Goal: Information Seeking & Learning: Learn about a topic

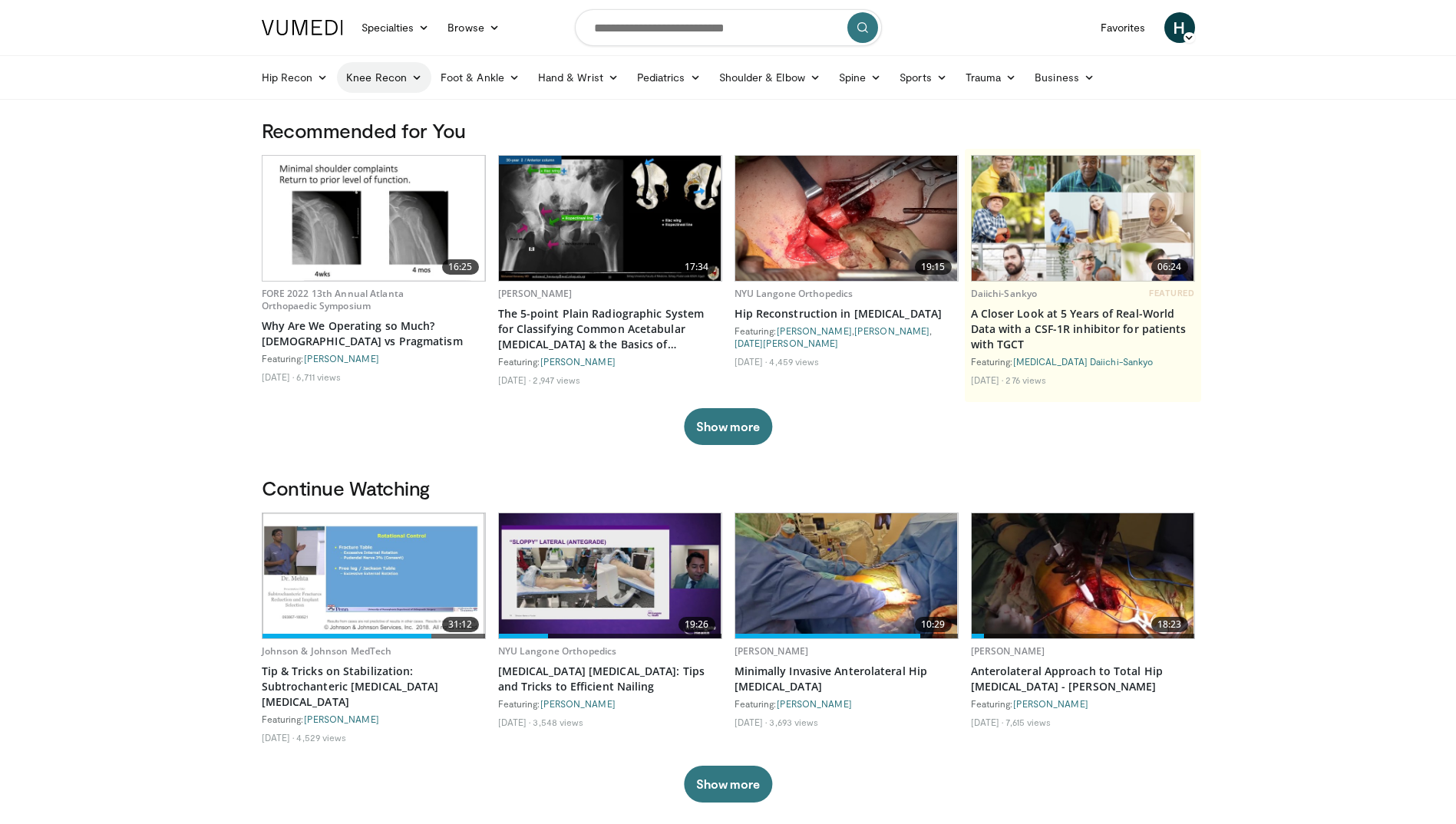
click at [413, 76] on icon at bounding box center [417, 78] width 11 height 11
click at [415, 106] on link "Knee Arthroplasty" at bounding box center [429, 113] width 183 height 24
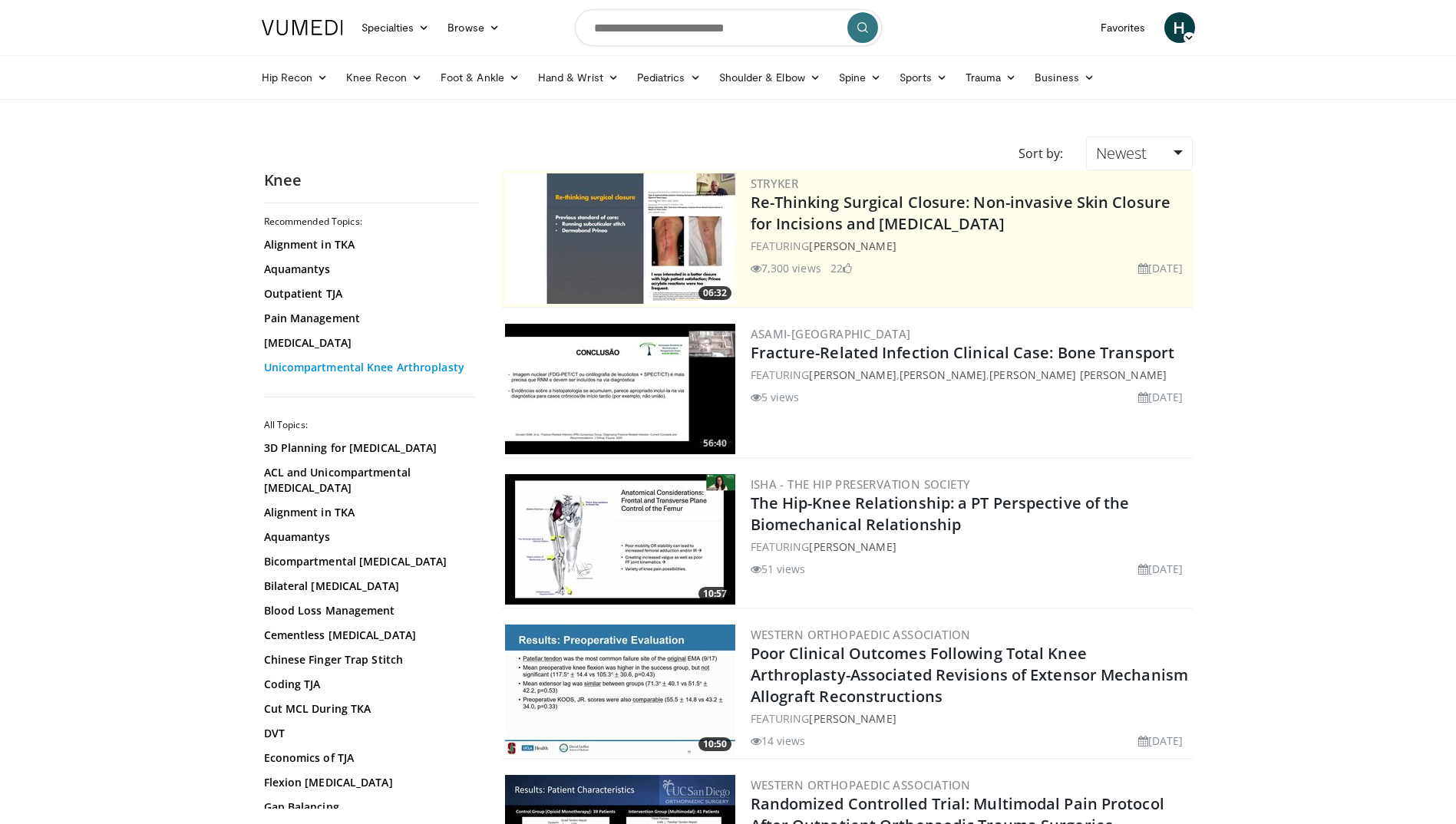
click at [293, 366] on link "Unicompartmental Knee Arthroplasty" at bounding box center [368, 367] width 208 height 15
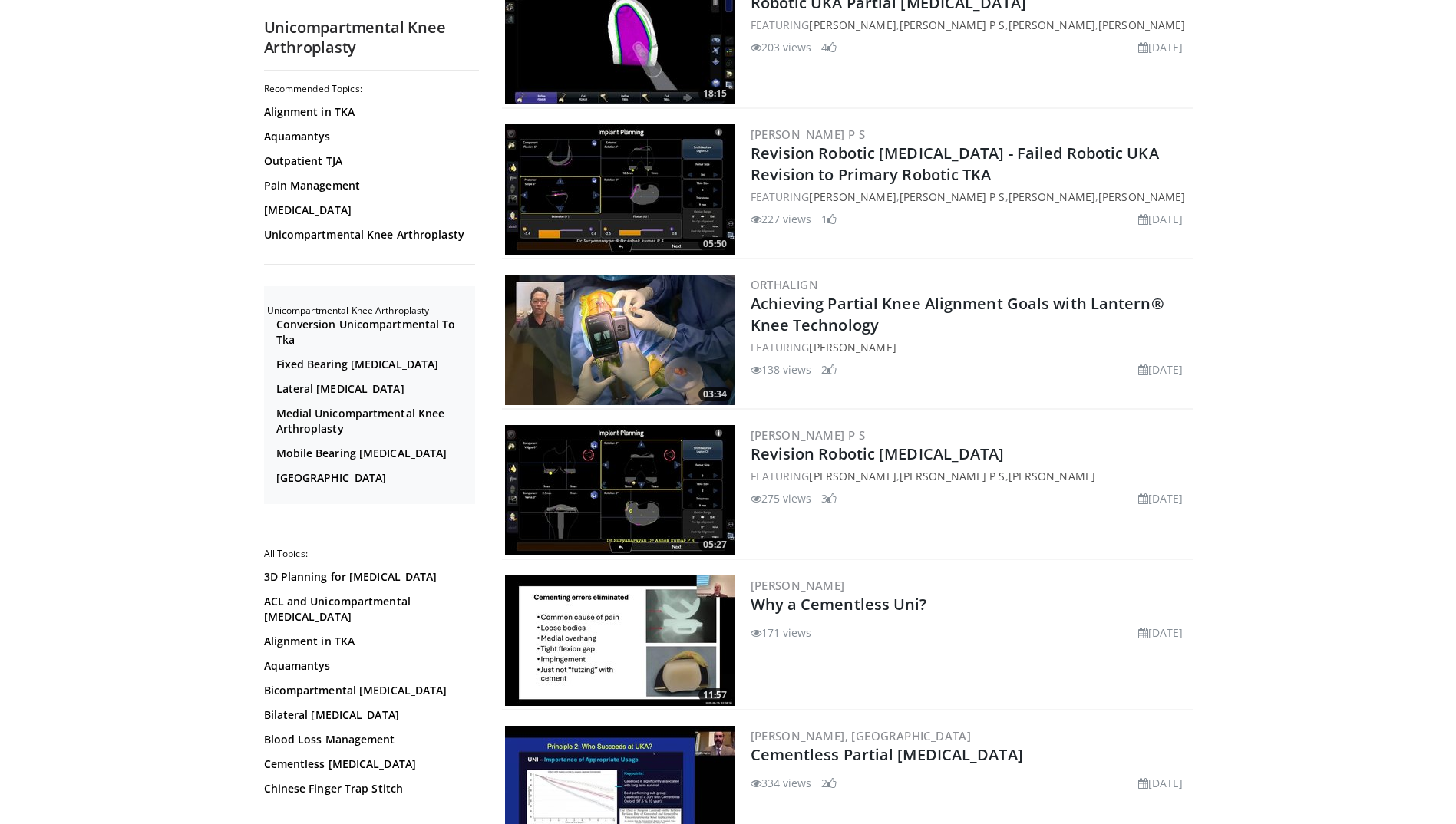
scroll to position [2686, 0]
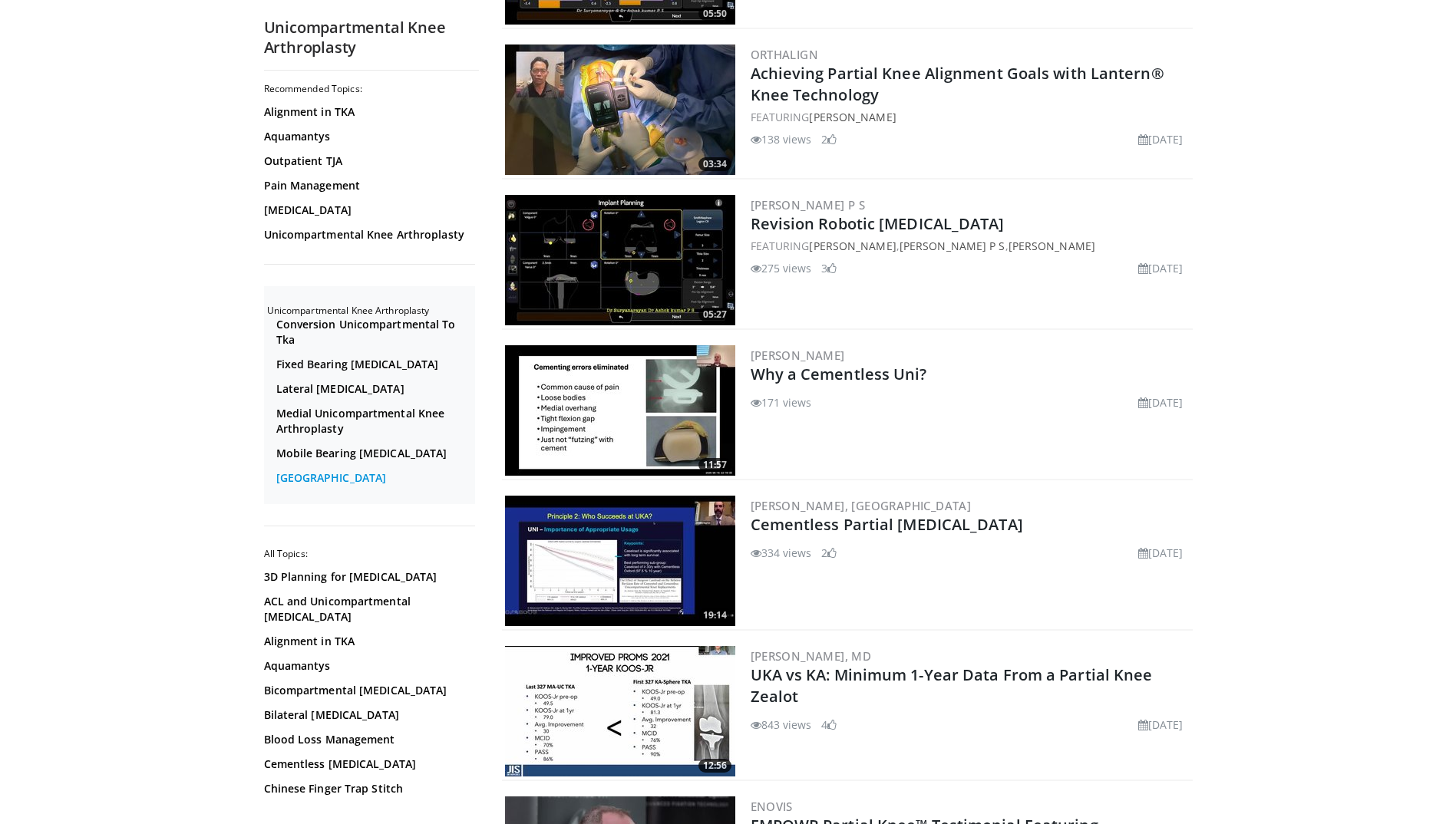
click at [306, 486] on link "Oxford" at bounding box center [374, 478] width 195 height 15
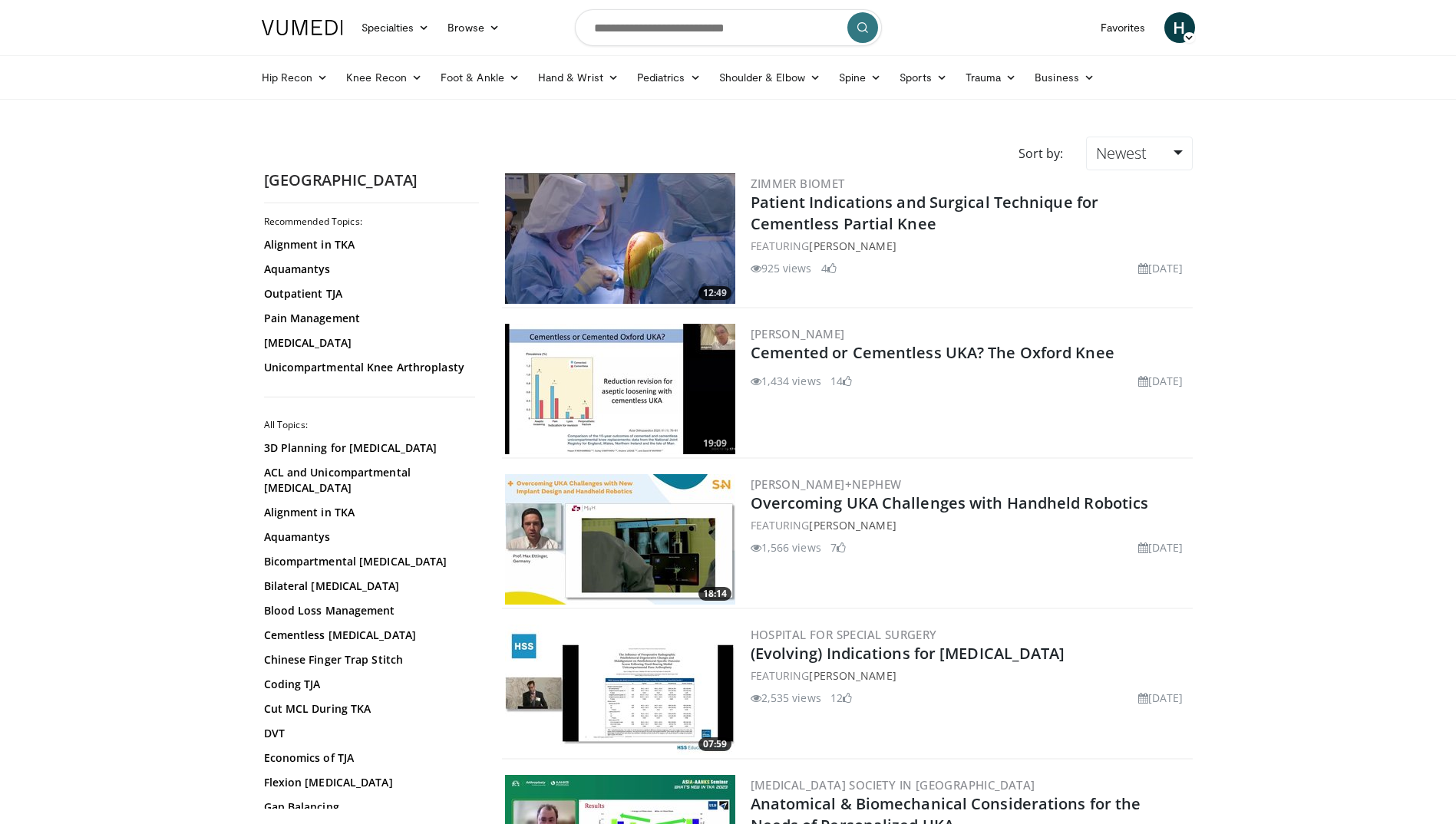
click at [643, 243] on img at bounding box center [619, 239] width 230 height 131
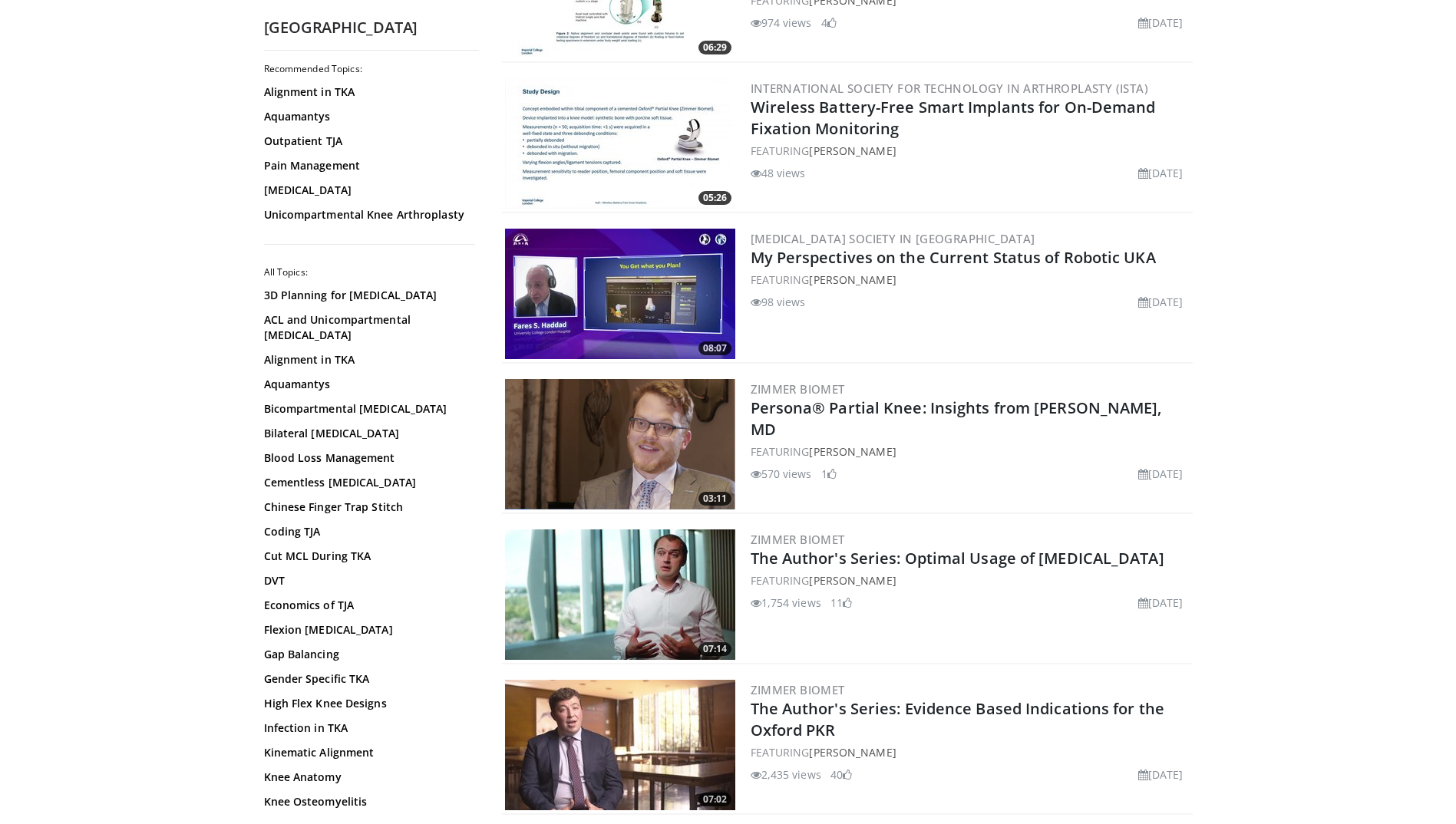
scroll to position [1075, 0]
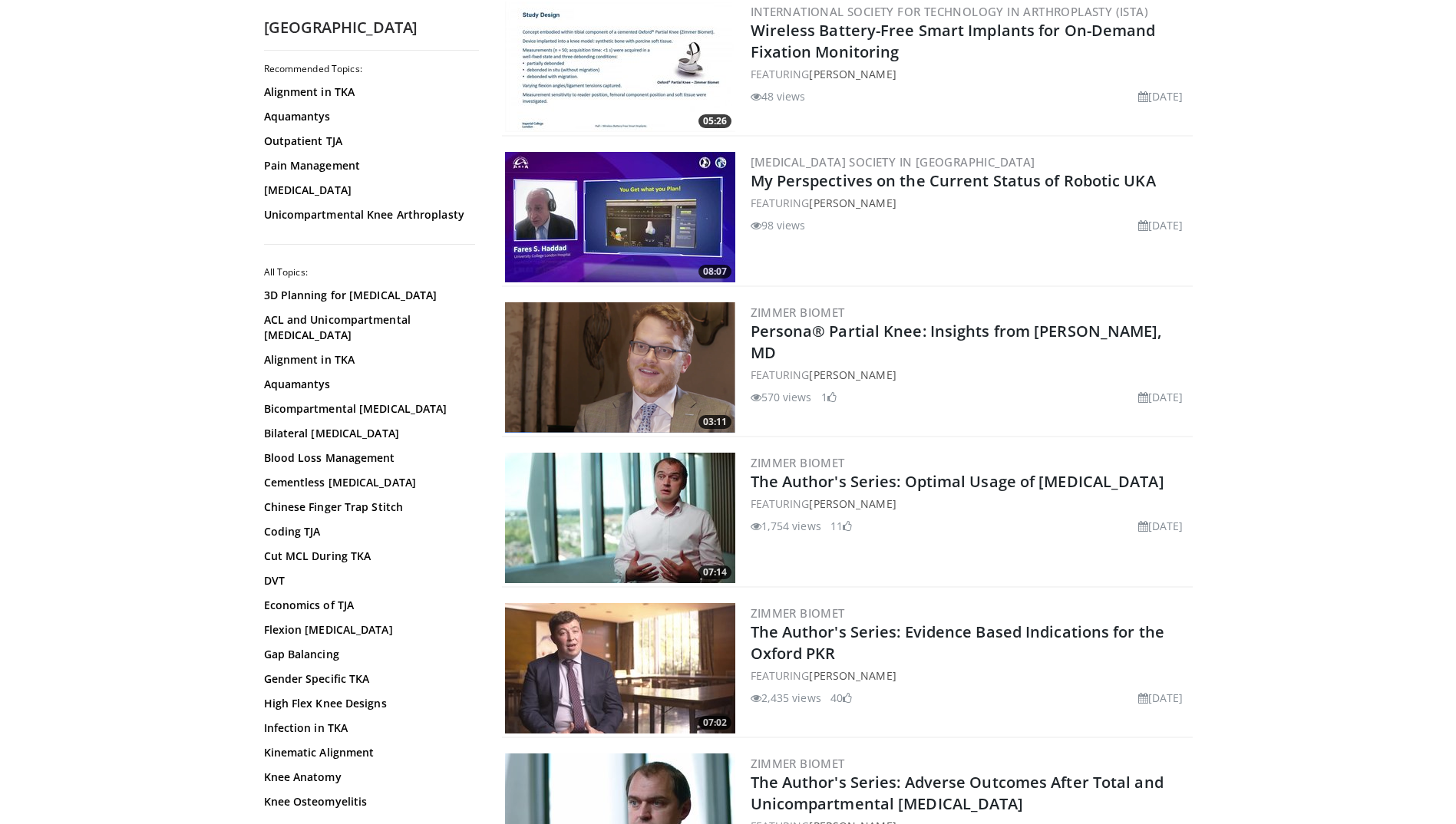
click at [599, 639] on img at bounding box center [619, 668] width 230 height 131
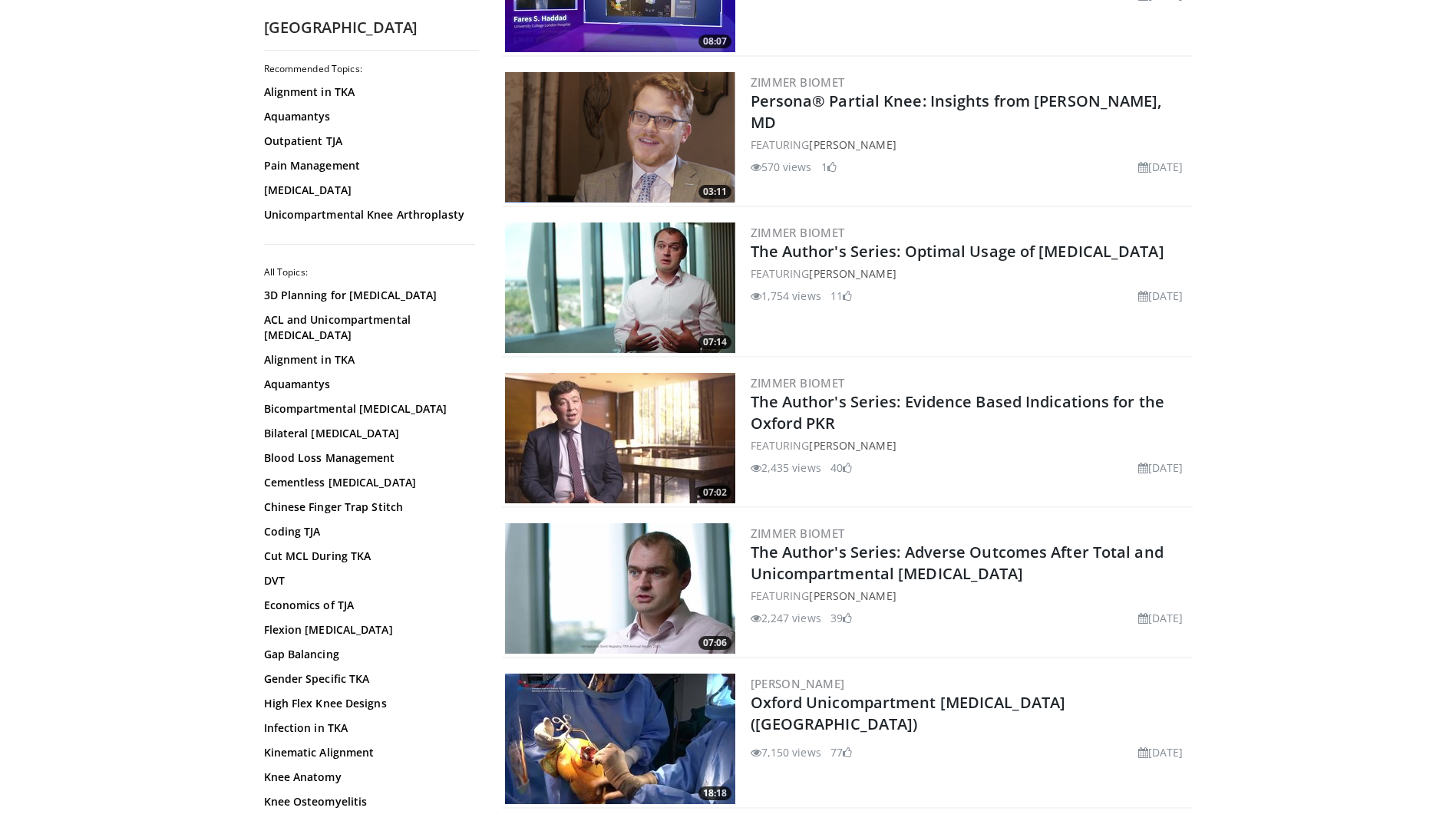
click at [642, 704] on img at bounding box center [619, 739] width 230 height 131
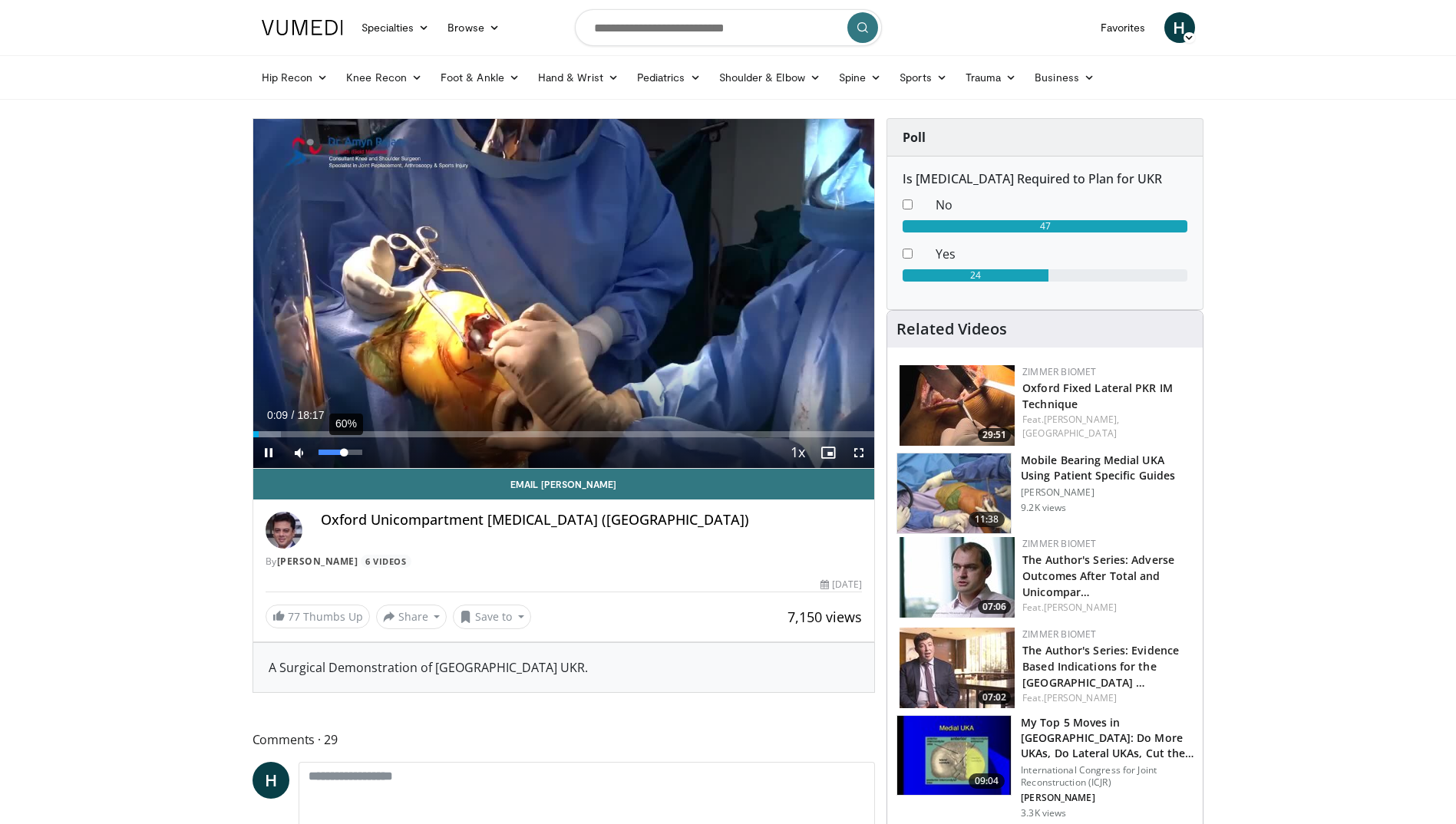
click at [344, 459] on div "60%" at bounding box center [341, 453] width 54 height 30
click at [857, 449] on span "Video Player" at bounding box center [859, 453] width 30 height 30
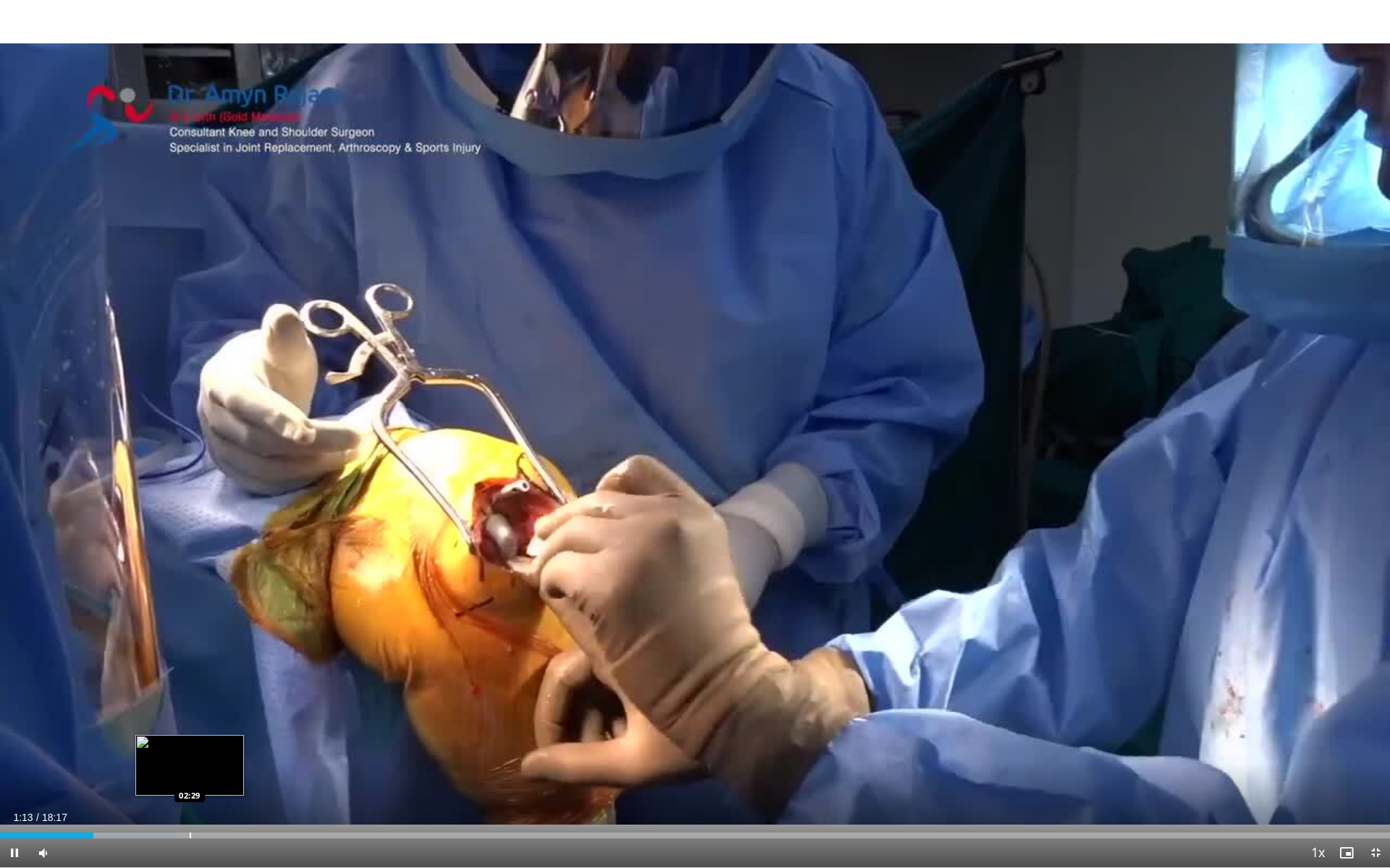
click at [192, 776] on div "Loaded : 12.65% 01:13 02:29" at bounding box center [695, 832] width 1390 height 13
